Goal: Task Accomplishment & Management: Manage account settings

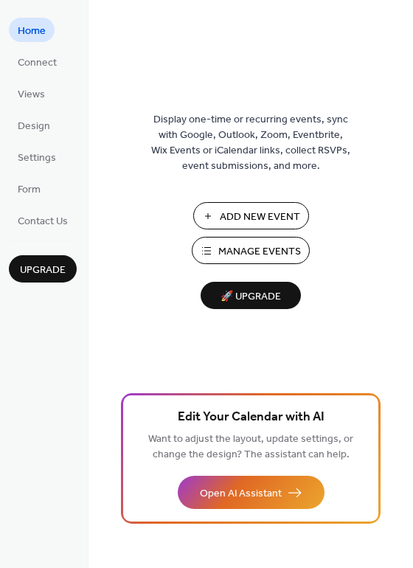
click at [249, 257] on span "Manage Events" at bounding box center [260, 252] width 83 height 16
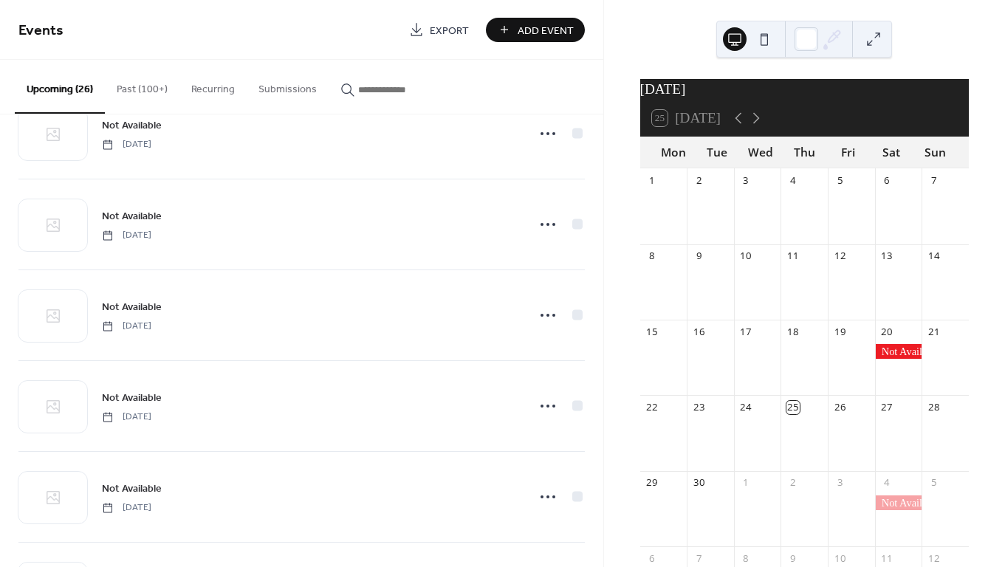
scroll to position [1205, 0]
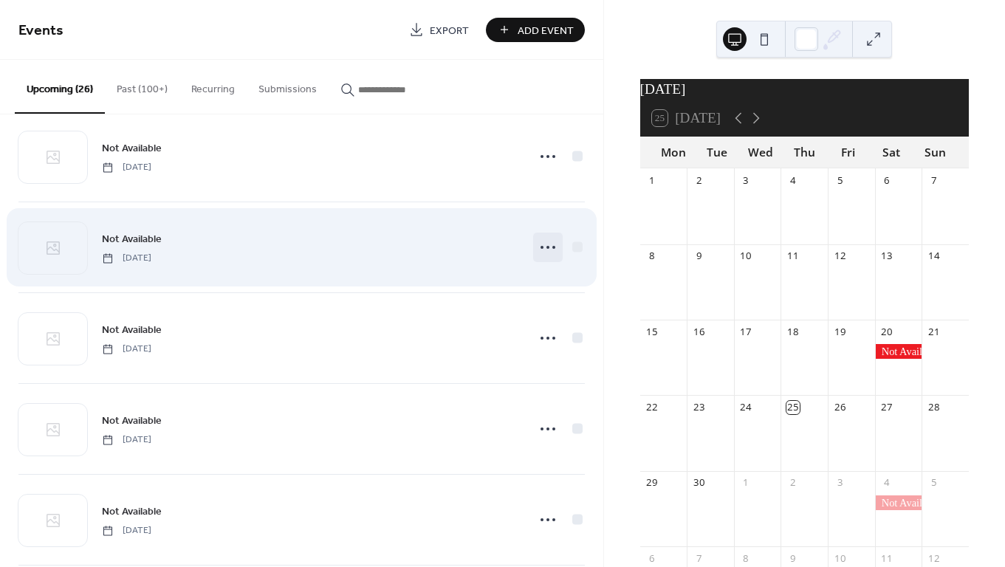
click at [540, 249] on icon at bounding box center [548, 247] width 24 height 24
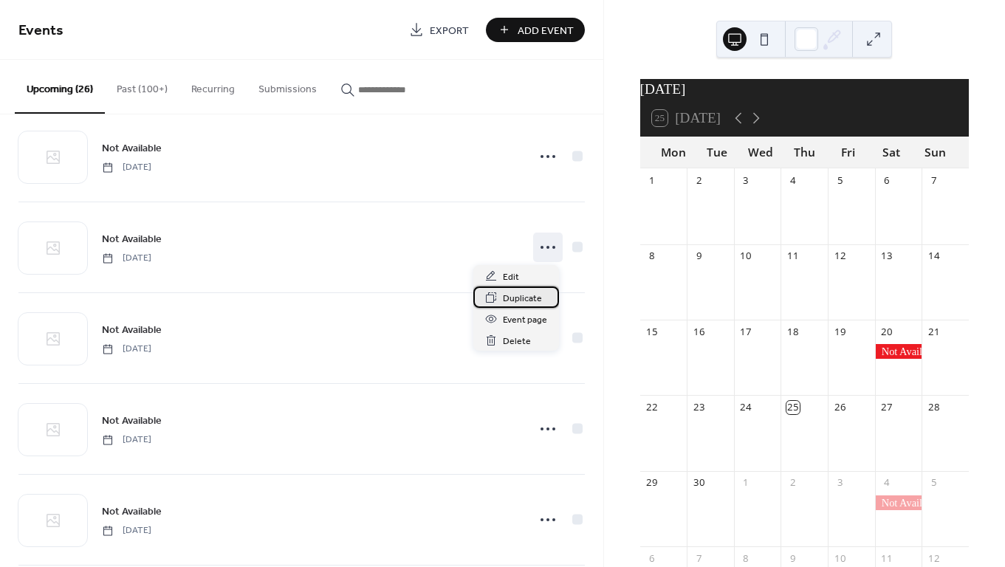
click at [509, 296] on span "Duplicate" at bounding box center [522, 299] width 39 height 16
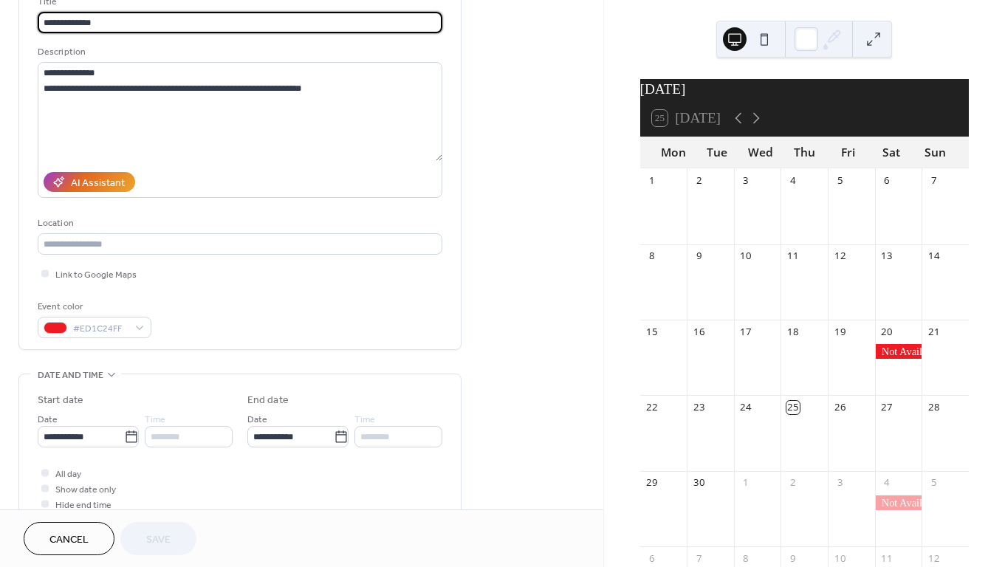
scroll to position [114, 0]
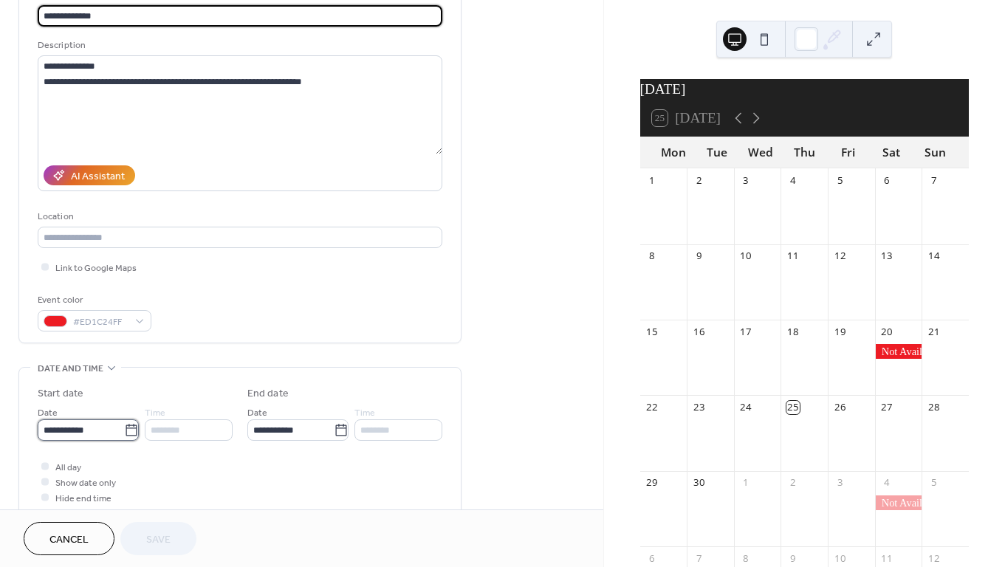
click at [117, 432] on input "**********" at bounding box center [81, 429] width 86 height 21
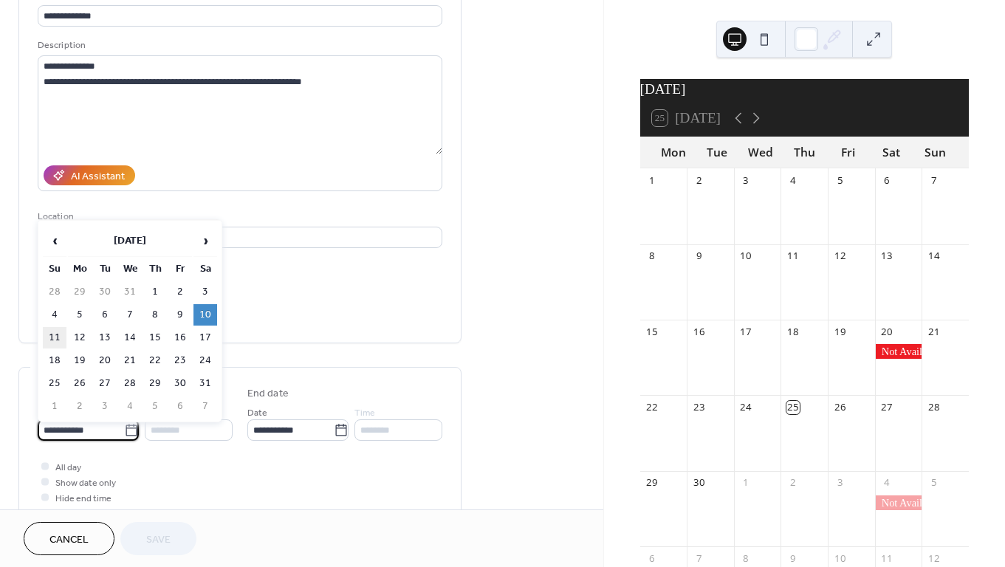
click at [53, 345] on td "11" at bounding box center [55, 337] width 24 height 21
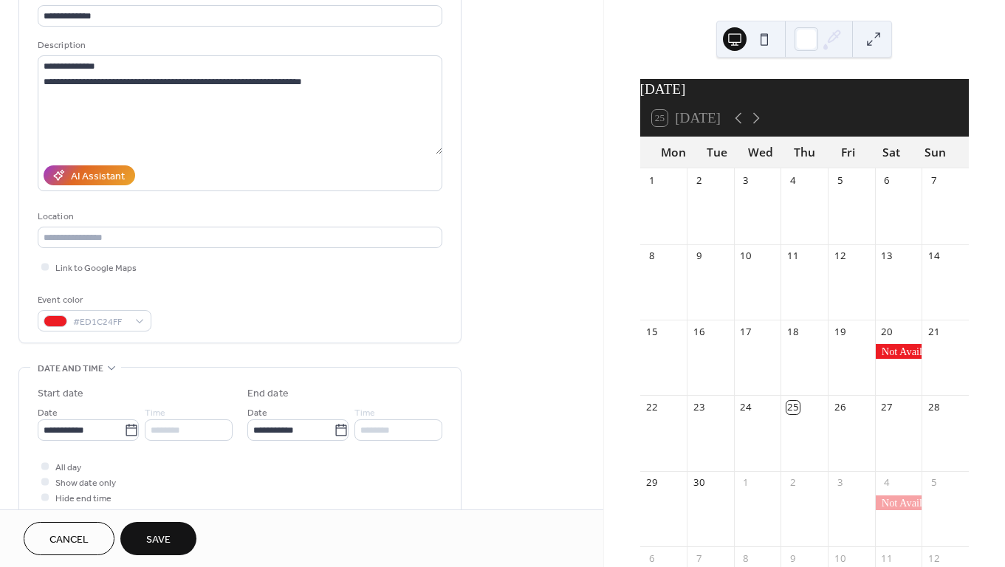
type input "**********"
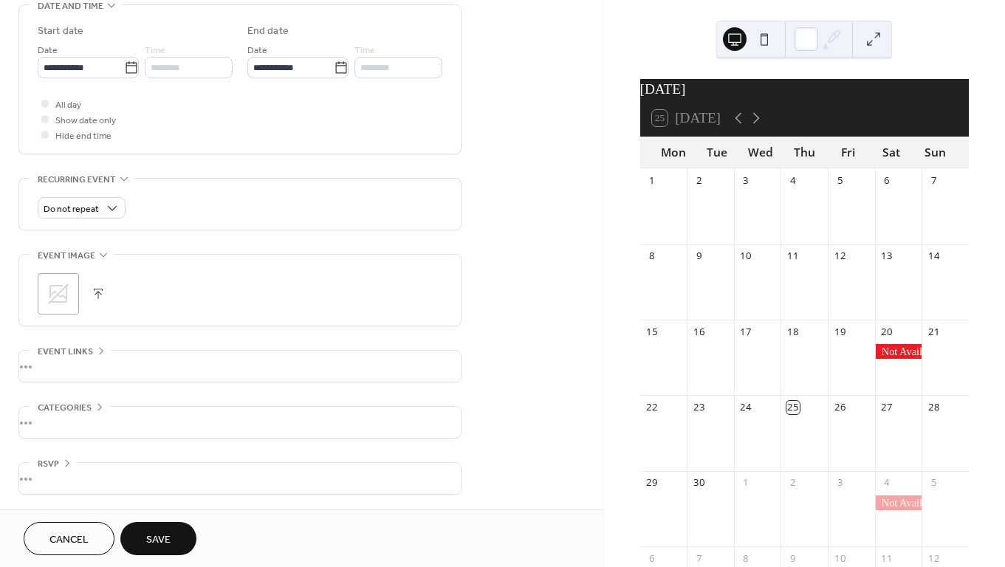
scroll to position [481, 0]
click at [158, 546] on span "Save" at bounding box center [158, 540] width 24 height 16
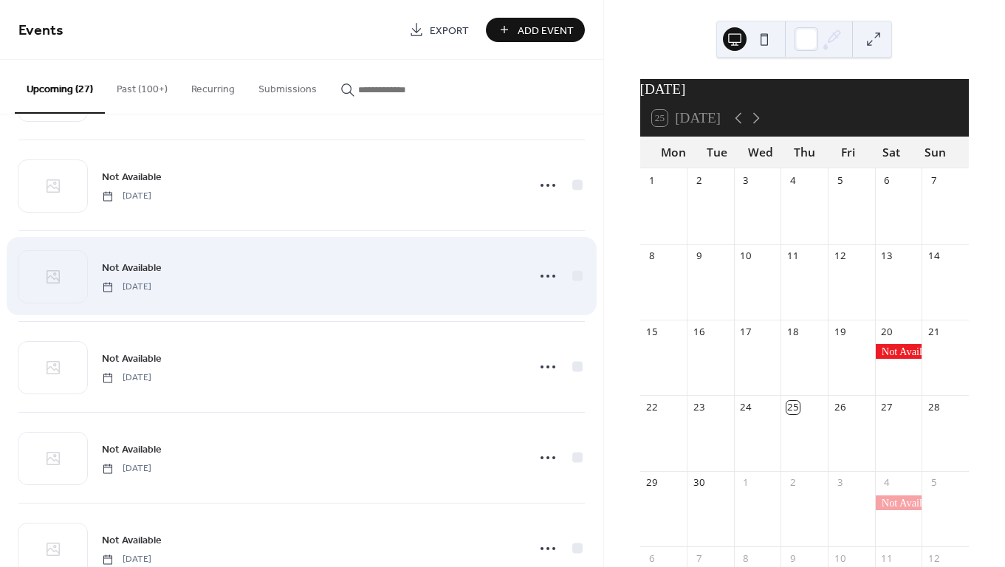
scroll to position [639, 0]
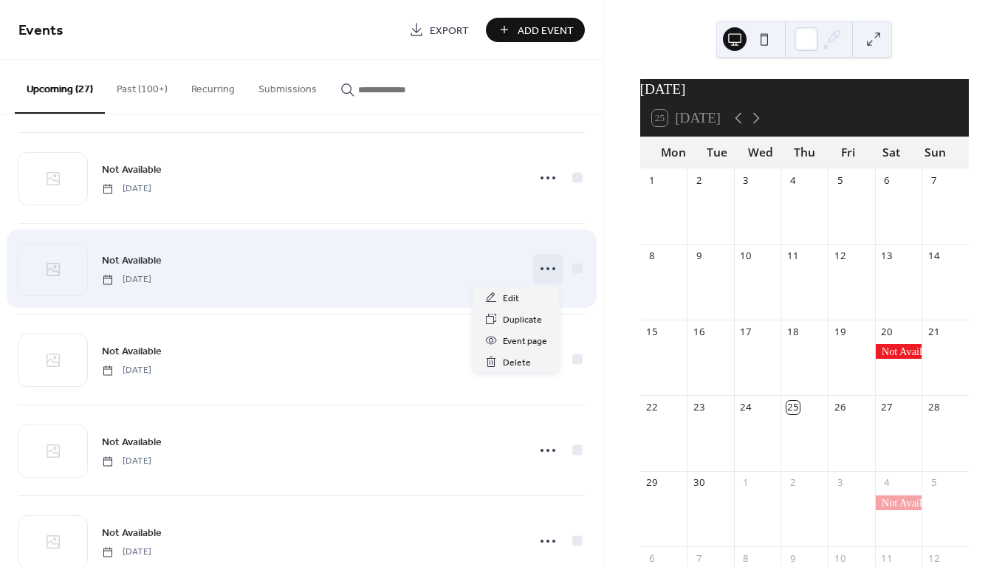
click at [546, 266] on icon at bounding box center [548, 269] width 24 height 24
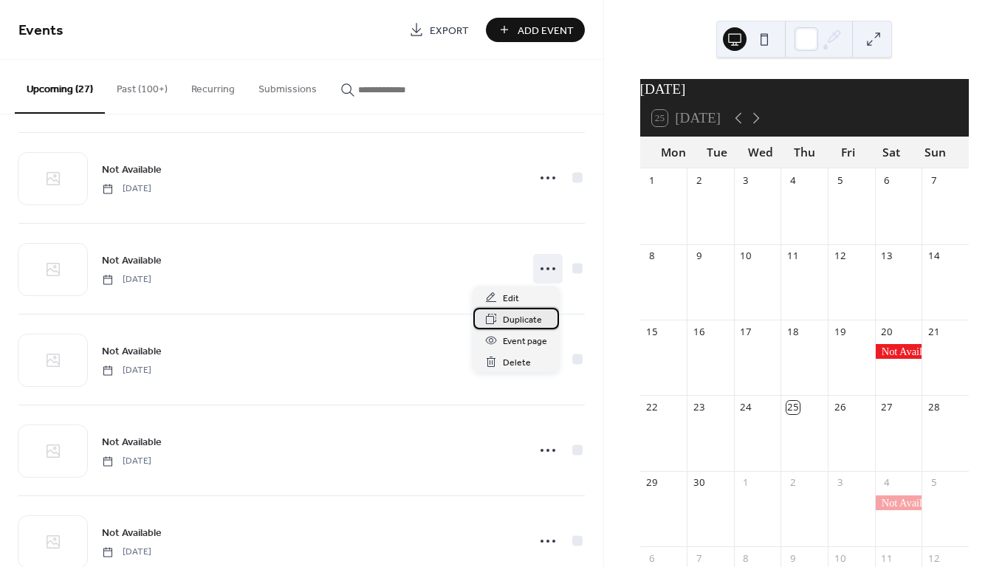
click at [508, 315] on span "Duplicate" at bounding box center [522, 320] width 39 height 16
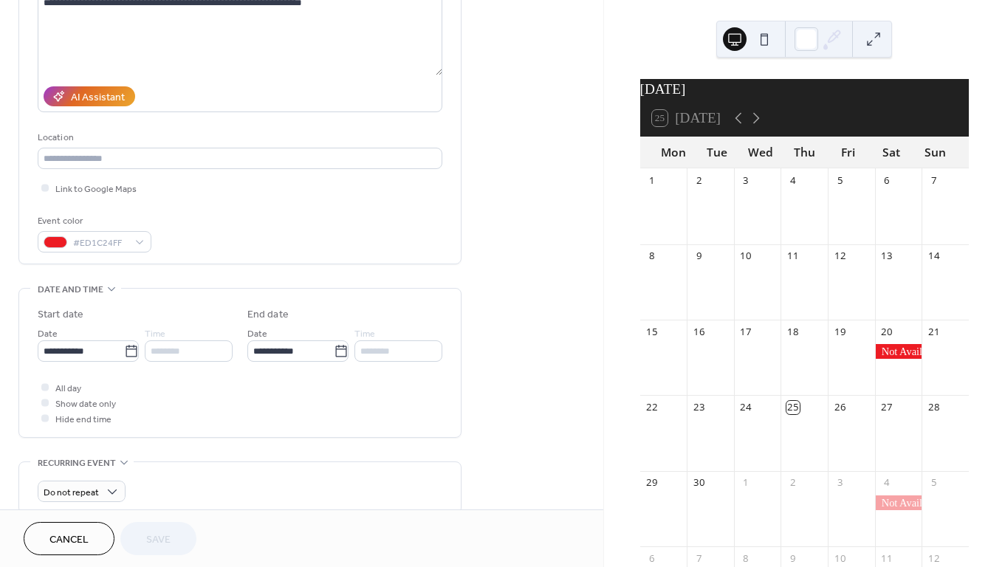
scroll to position [206, 0]
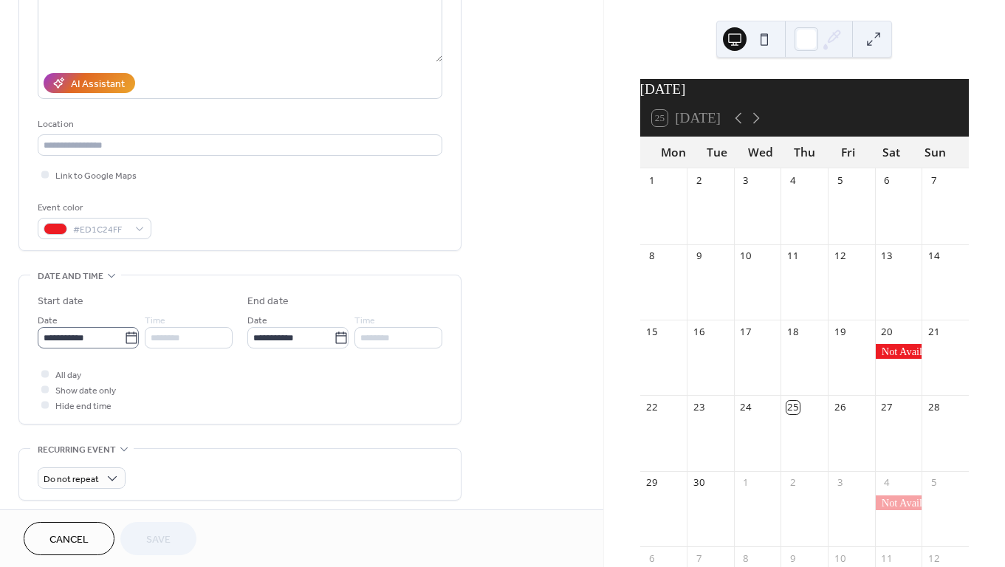
click at [124, 344] on icon at bounding box center [131, 338] width 15 height 15
click at [123, 344] on input "**********" at bounding box center [81, 337] width 86 height 21
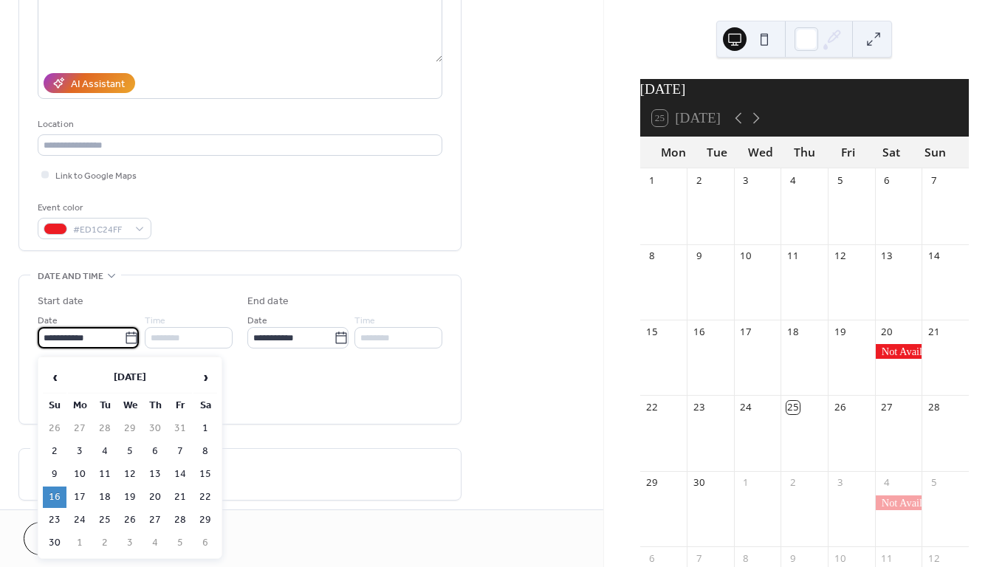
click at [203, 496] on td "22" at bounding box center [205, 496] width 24 height 21
type input "**********"
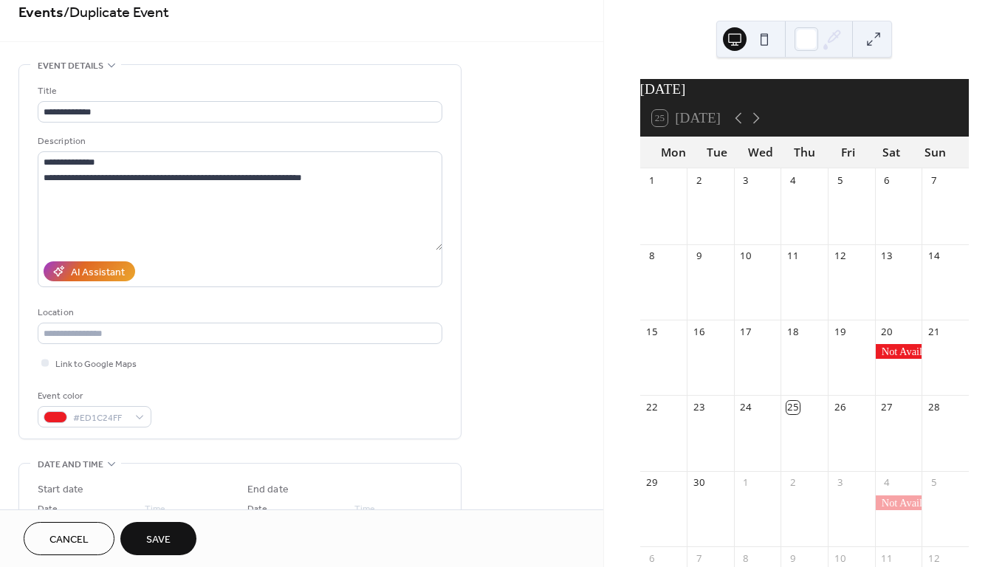
scroll to position [9, 0]
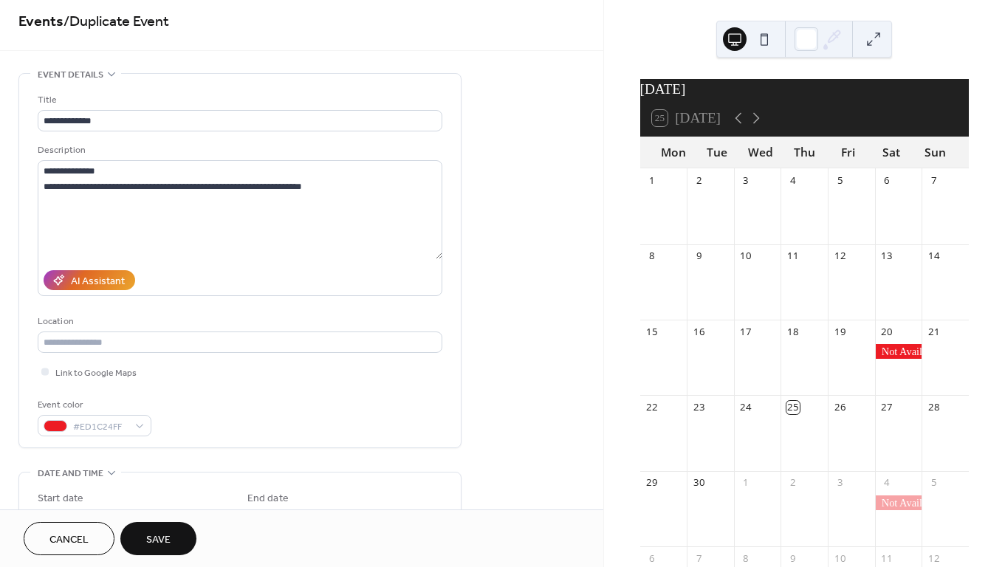
click at [167, 537] on span "Save" at bounding box center [158, 540] width 24 height 16
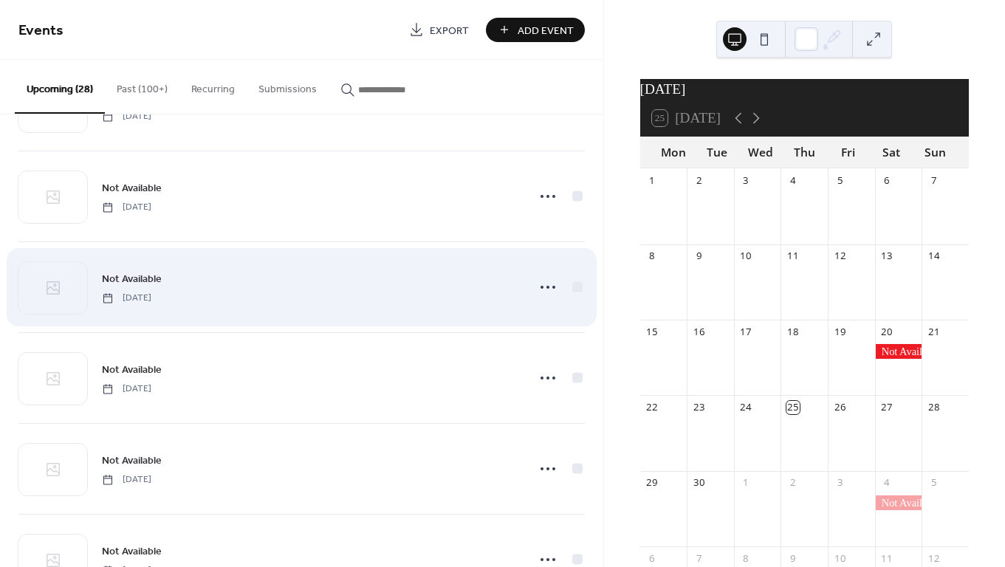
scroll to position [763, 0]
